Goal: Task Accomplishment & Management: Manage account settings

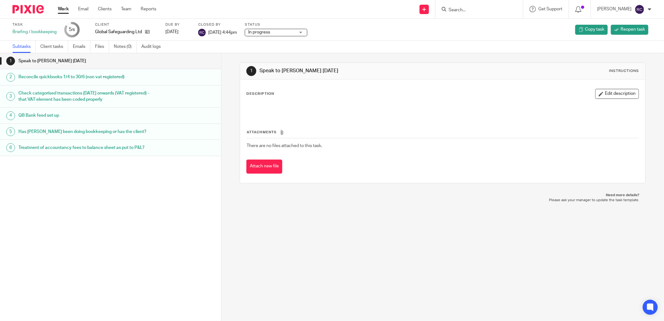
click at [465, 7] on input "Search" at bounding box center [476, 10] width 56 height 6
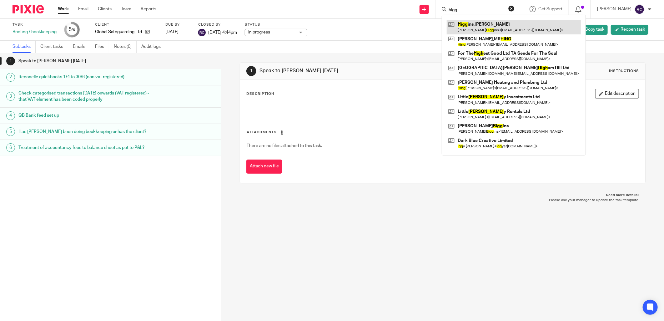
type input "higg"
click at [472, 23] on link at bounding box center [514, 27] width 134 height 14
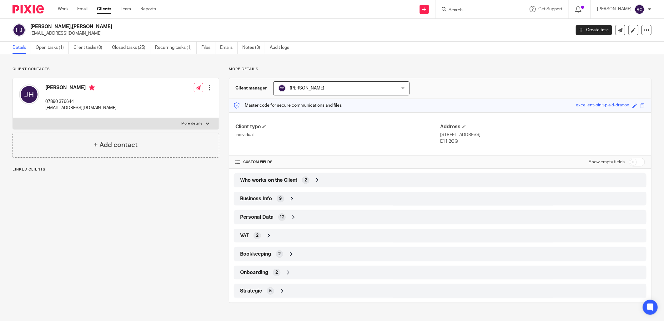
click at [251, 177] on span "Who works on the Client" at bounding box center [268, 180] width 57 height 7
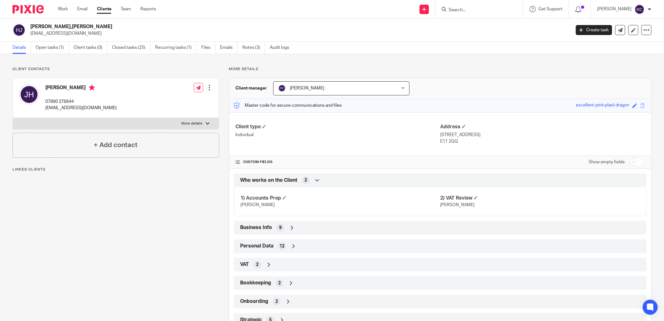
click at [251, 177] on span "Who works on the Client" at bounding box center [268, 180] width 57 height 7
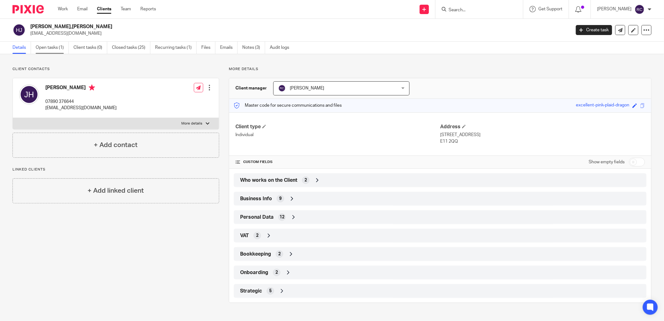
click at [53, 47] on link "Open tasks (1)" at bounding box center [52, 48] width 33 height 12
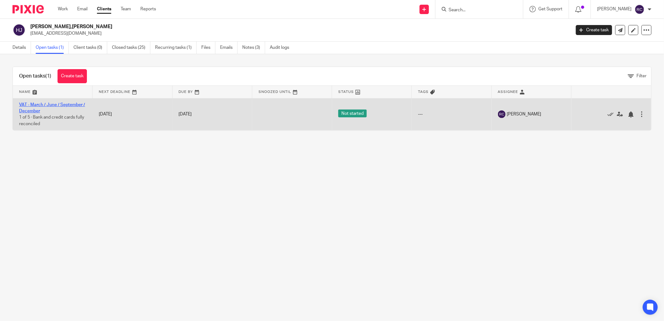
click at [36, 104] on link "VAT - March / June / September / December" at bounding box center [52, 107] width 66 height 11
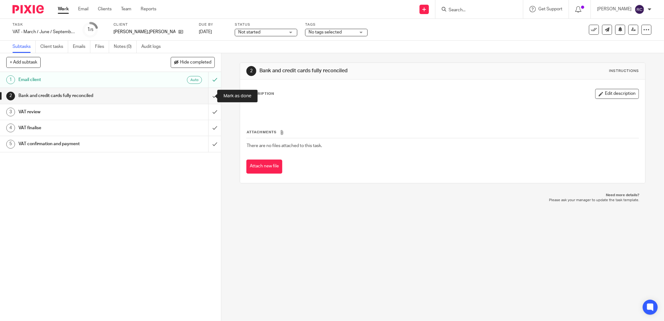
click at [210, 95] on input "submit" at bounding box center [110, 96] width 221 height 16
click at [207, 114] on input "submit" at bounding box center [110, 112] width 221 height 16
click at [207, 125] on input "submit" at bounding box center [110, 128] width 221 height 16
click at [207, 145] on input "submit" at bounding box center [110, 144] width 221 height 16
